Goal: Information Seeking & Learning: Learn about a topic

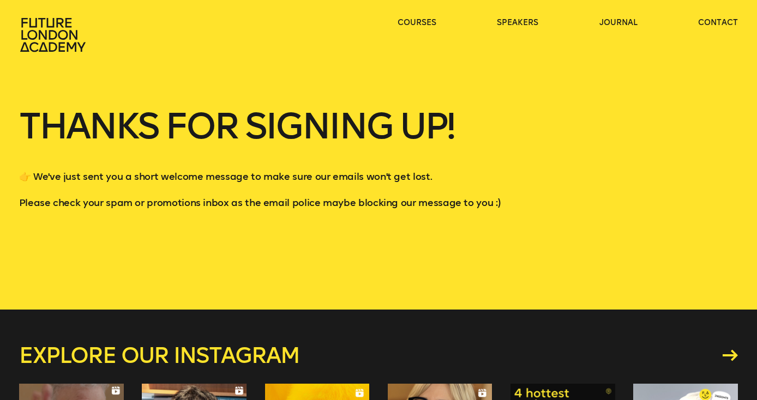
click at [443, 27] on ul "courses speakers journal contact" at bounding box center [567, 34] width 341 height 35
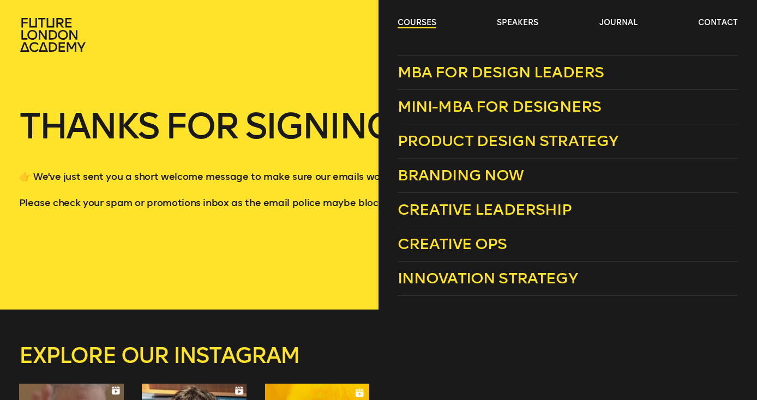
click at [433, 26] on link "courses" at bounding box center [416, 22] width 39 height 11
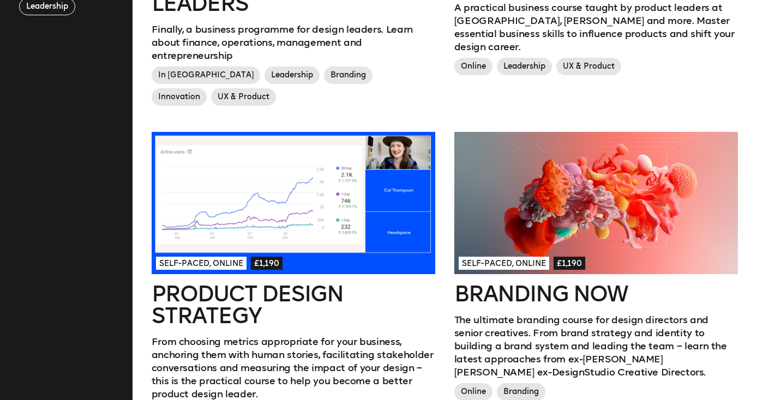
scroll to position [522, 0]
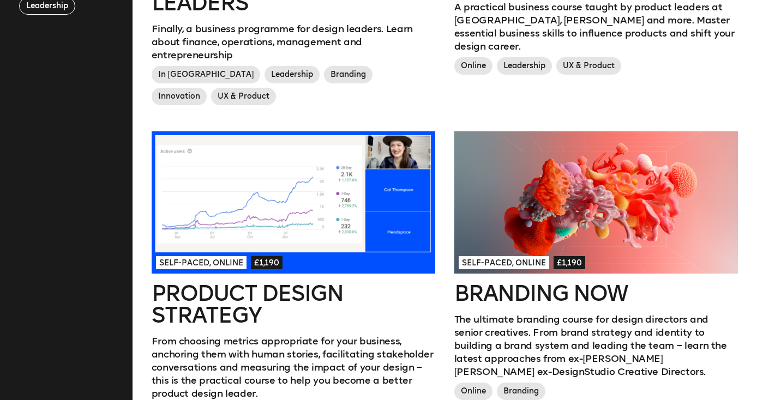
click at [515, 147] on div at bounding box center [596, 202] width 284 height 142
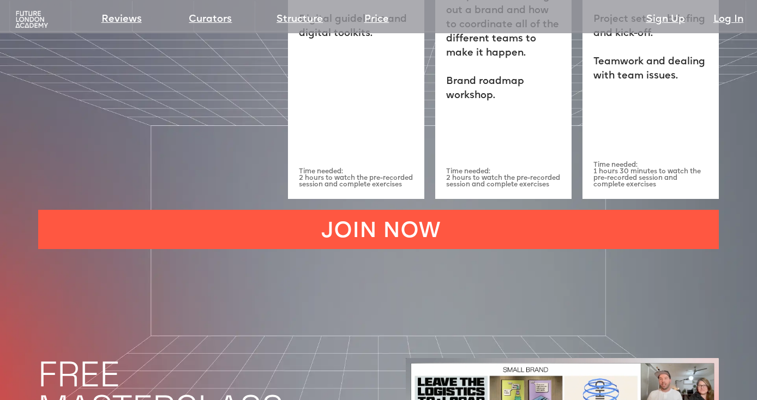
scroll to position [3302, 0]
